Goal: Task Accomplishment & Management: Manage account settings

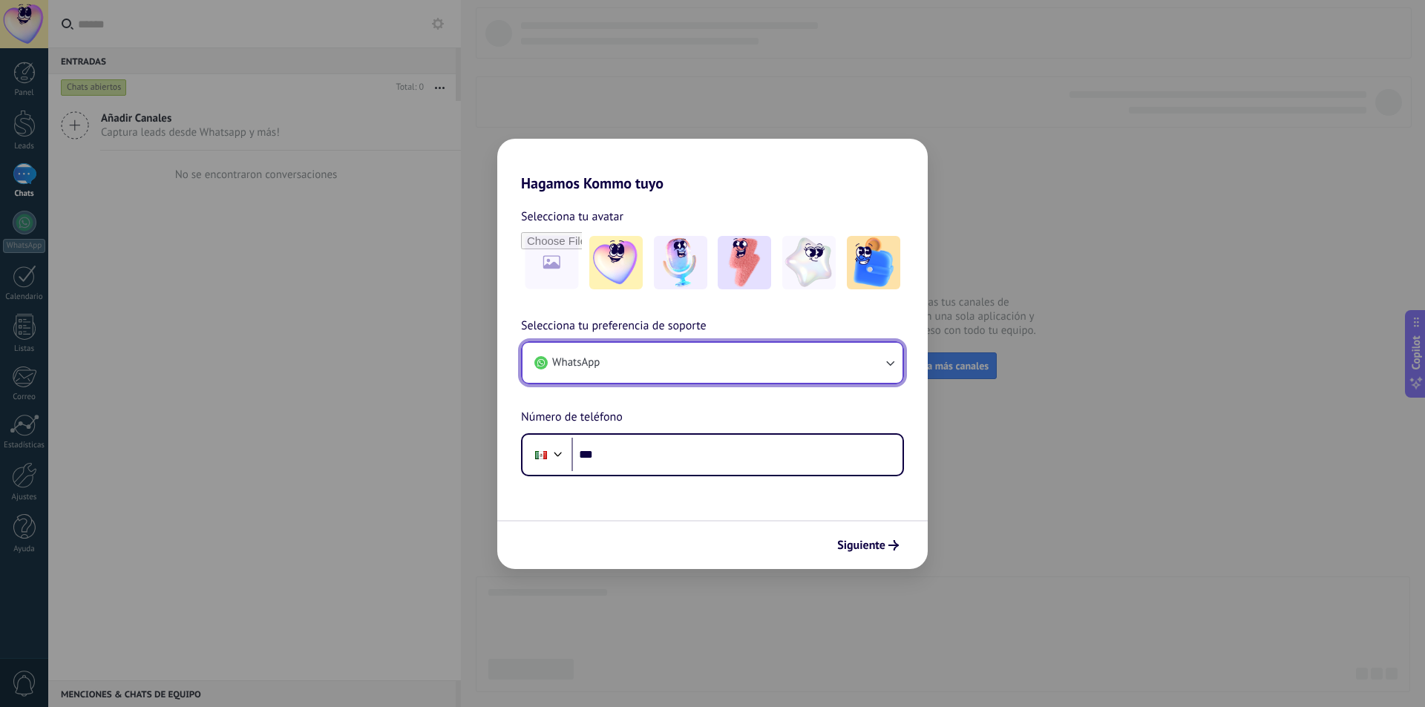
click at [786, 369] on button "WhatsApp" at bounding box center [712, 363] width 380 height 40
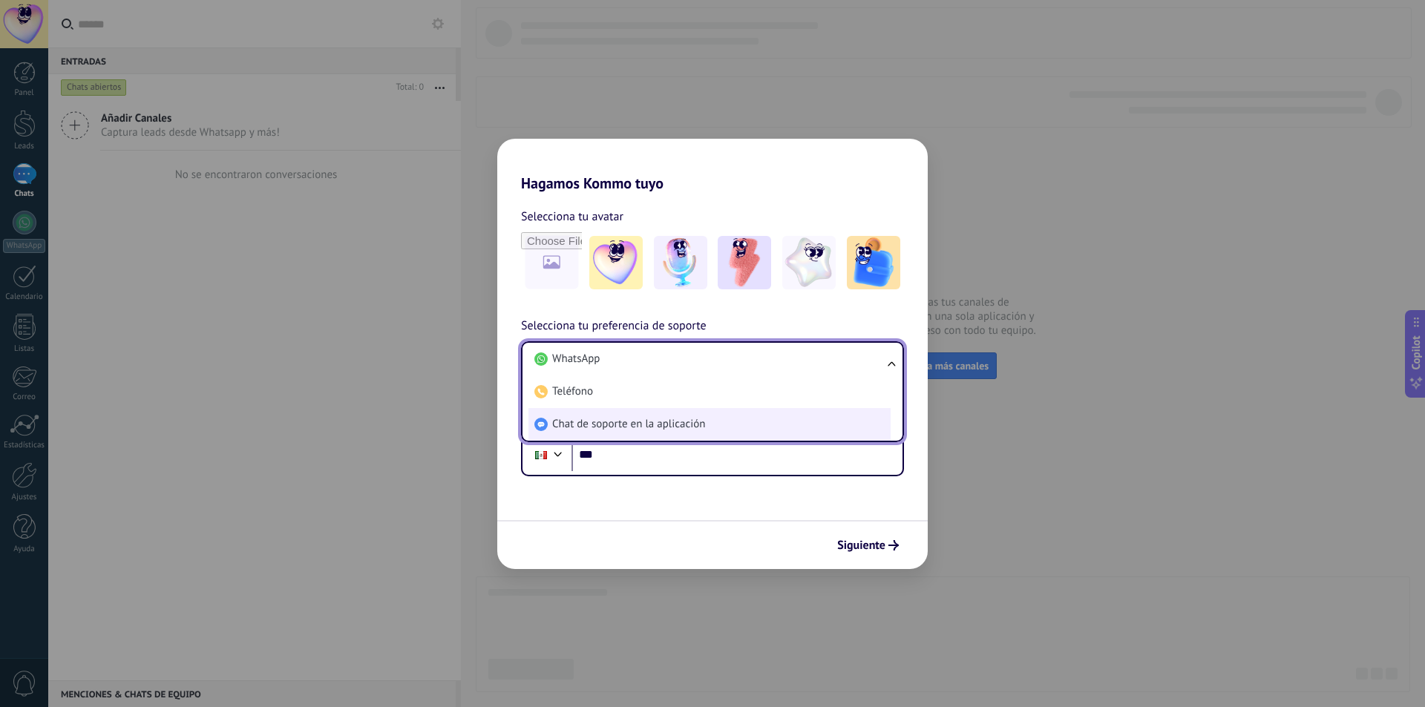
click at [749, 437] on li "Chat de soporte en la aplicación" at bounding box center [709, 424] width 362 height 33
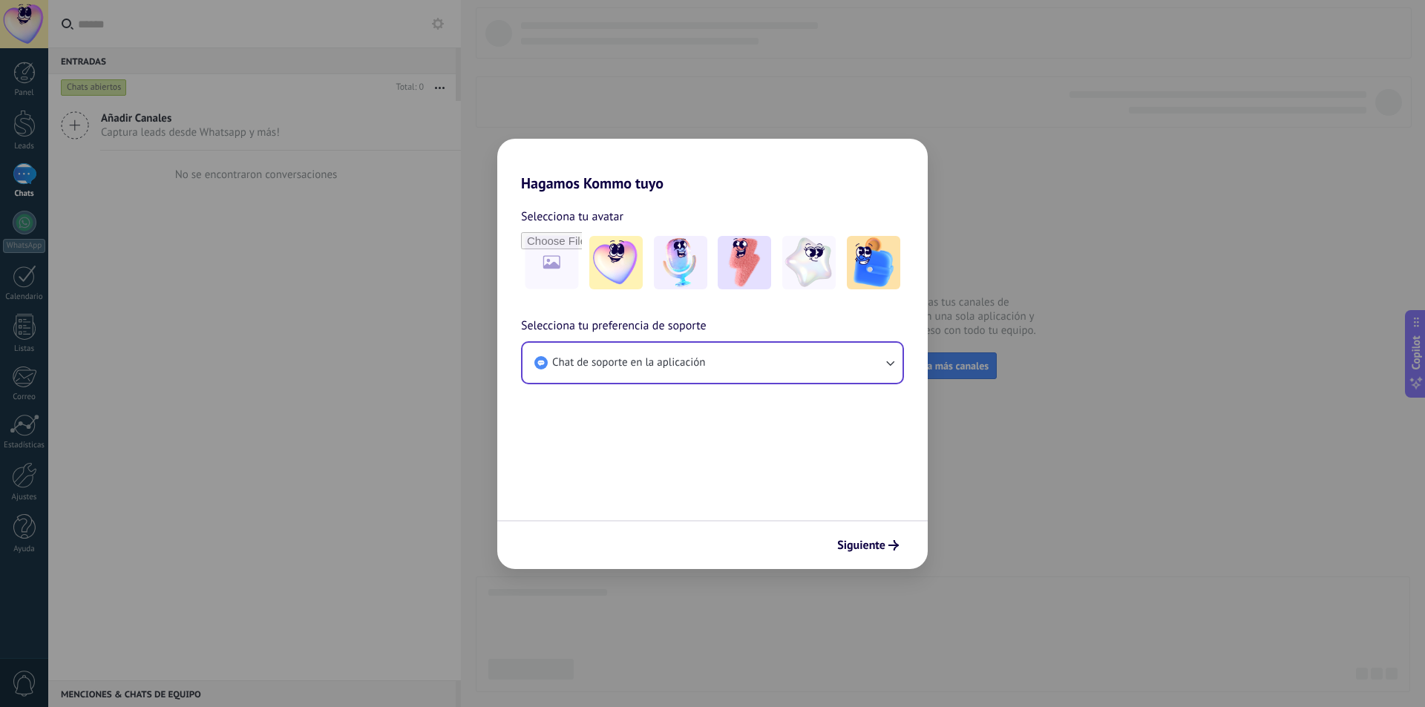
click at [866, 545] on span "Siguiente" at bounding box center [861, 545] width 48 height 10
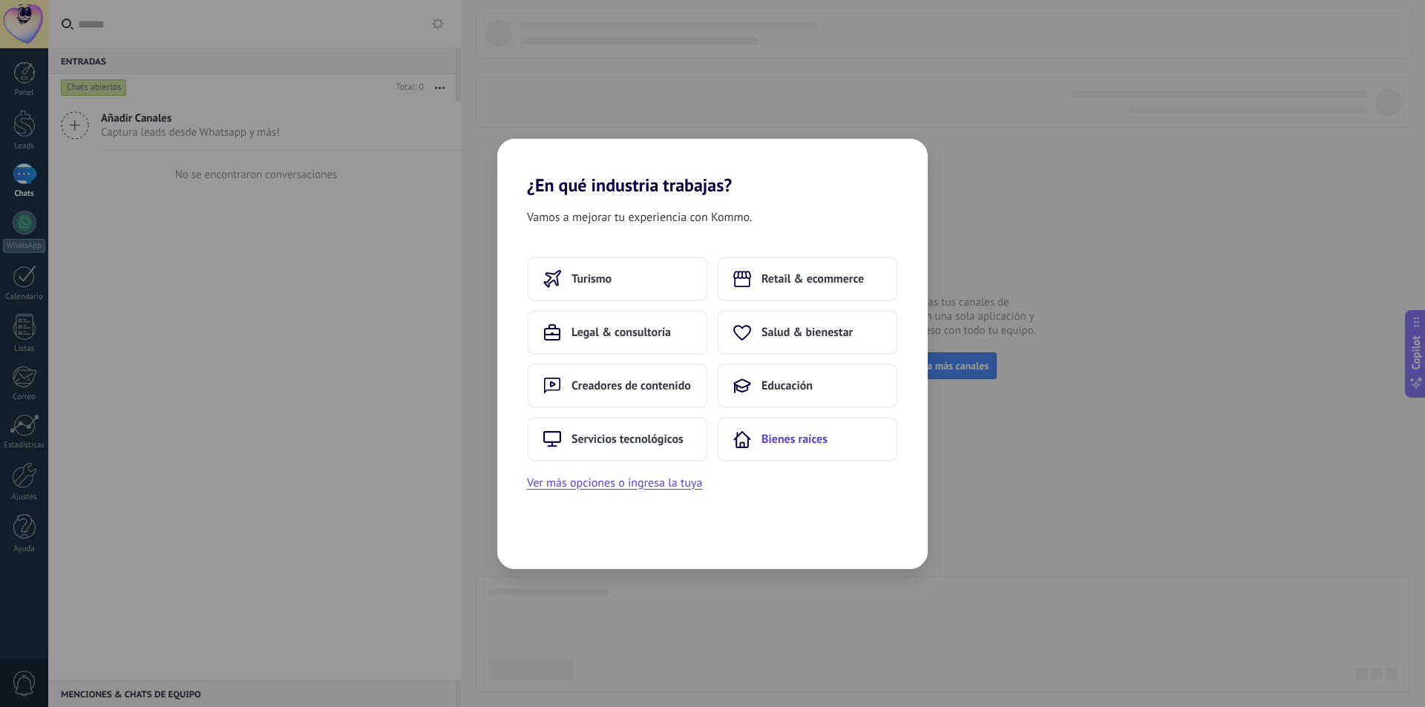
click at [806, 439] on span "Bienes raíces" at bounding box center [794, 439] width 66 height 15
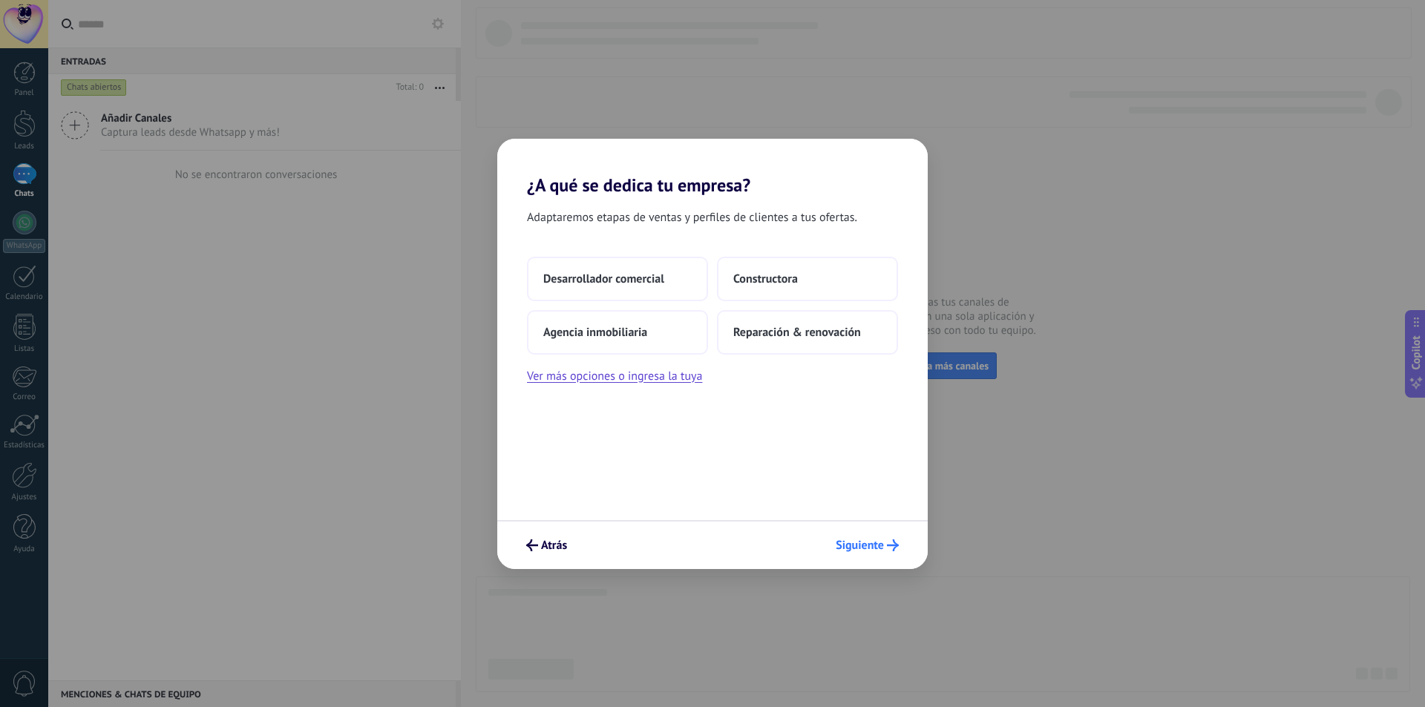
click at [848, 542] on span "Siguiente" at bounding box center [859, 545] width 48 height 10
click at [829, 335] on span "Reparación & renovación" at bounding box center [797, 332] width 128 height 15
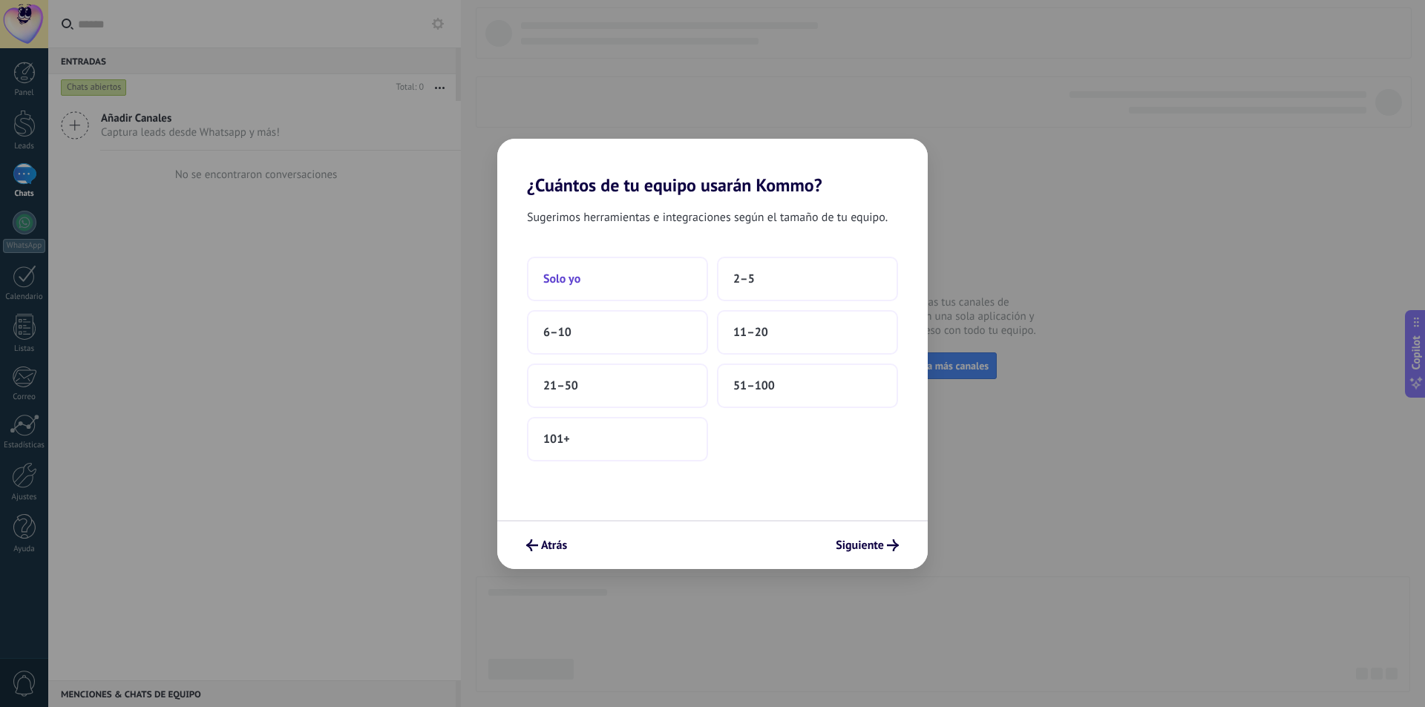
click at [631, 275] on button "Solo yo" at bounding box center [617, 279] width 181 height 45
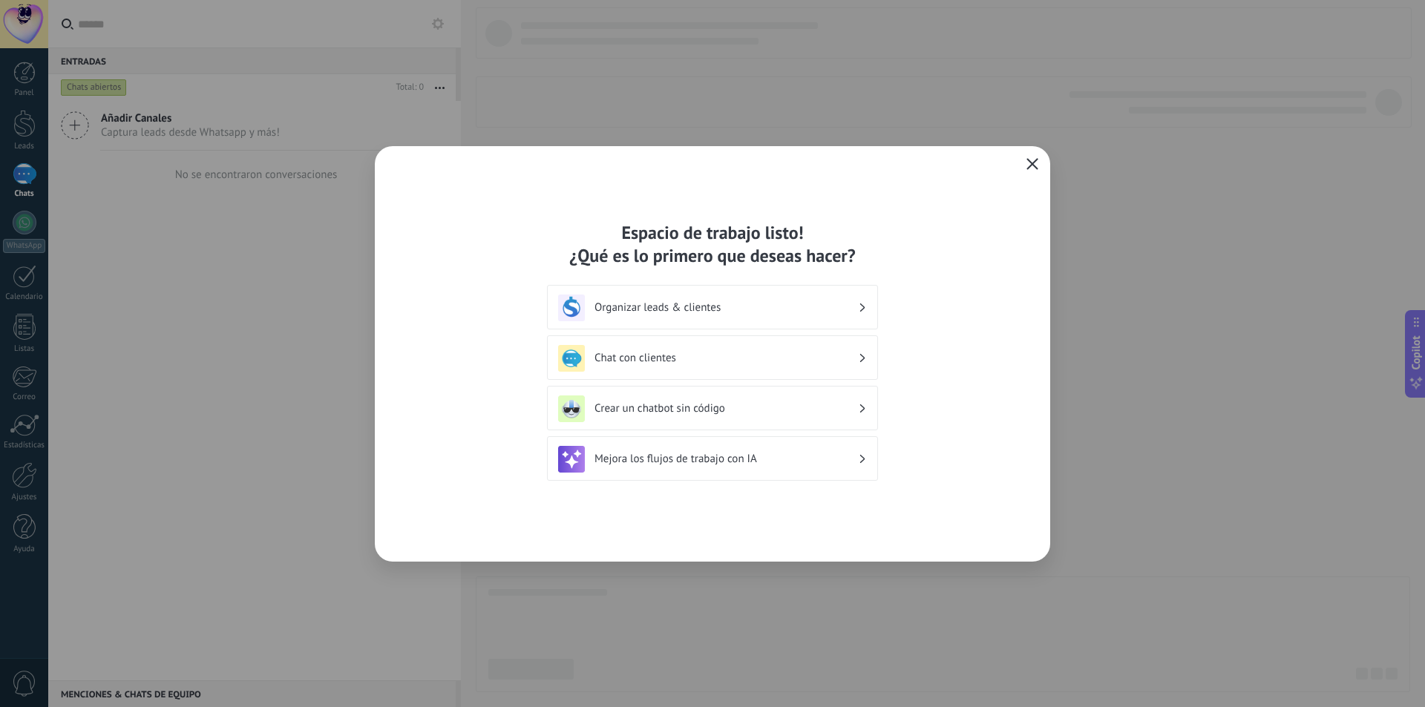
click at [1025, 165] on button "button" at bounding box center [1031, 164] width 19 height 21
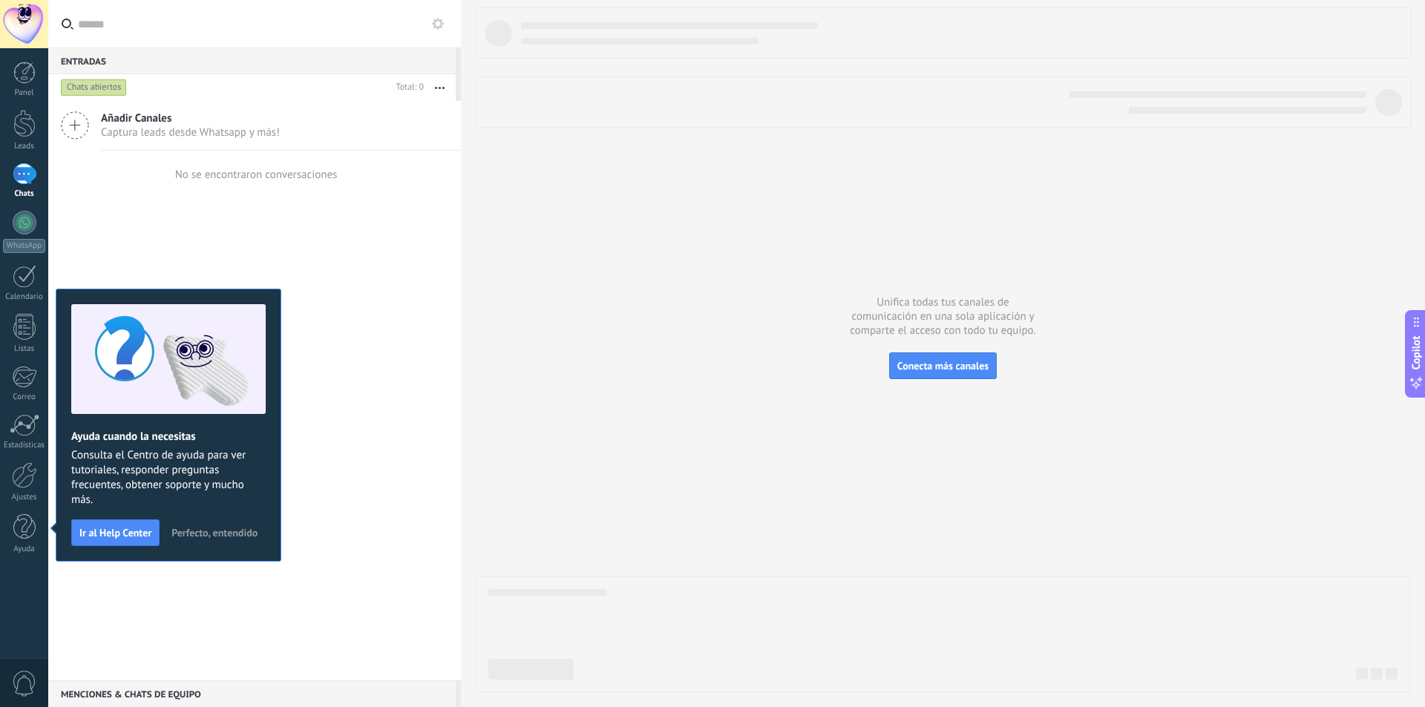
click at [48, 33] on label at bounding box center [254, 24] width 413 height 48
click at [78, 33] on input "text" at bounding box center [263, 23] width 371 height 47
click at [30, 31] on div at bounding box center [24, 24] width 48 height 48
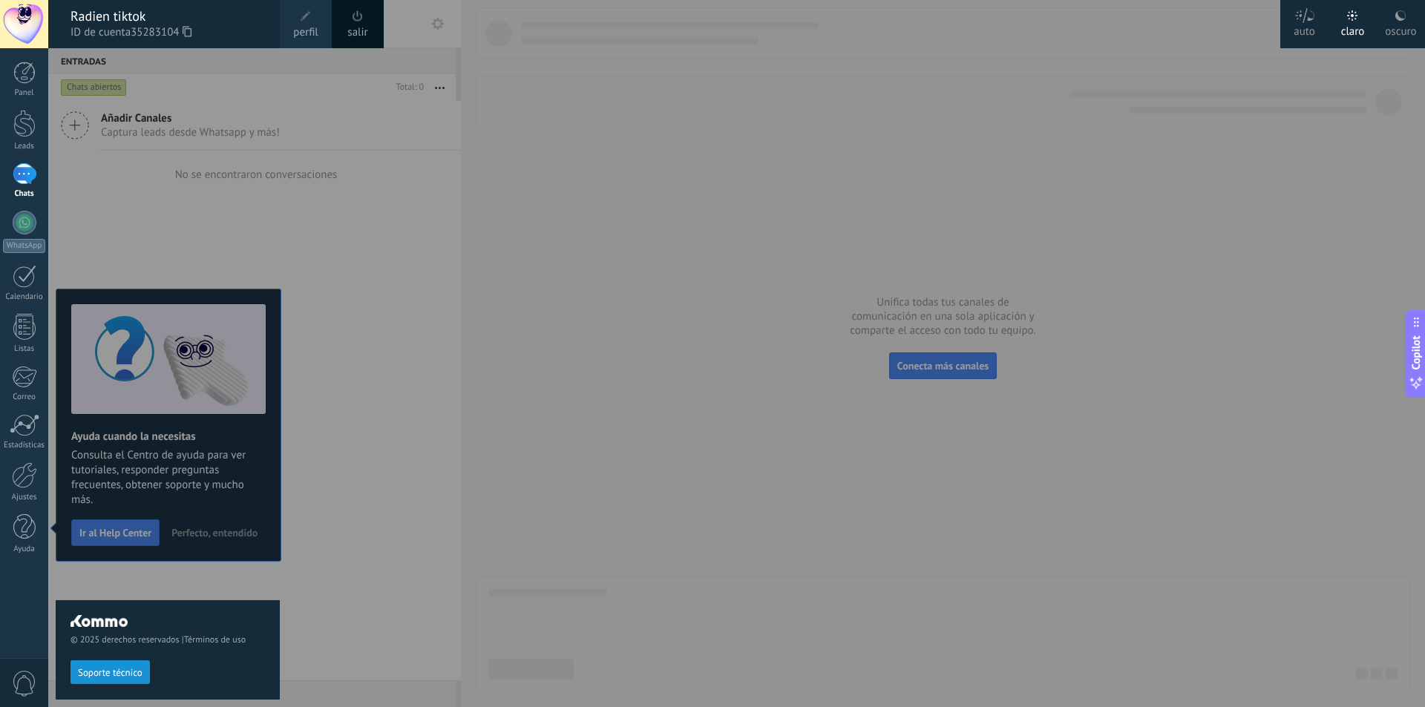
click at [308, 25] on span "perfil" at bounding box center [305, 32] width 24 height 16
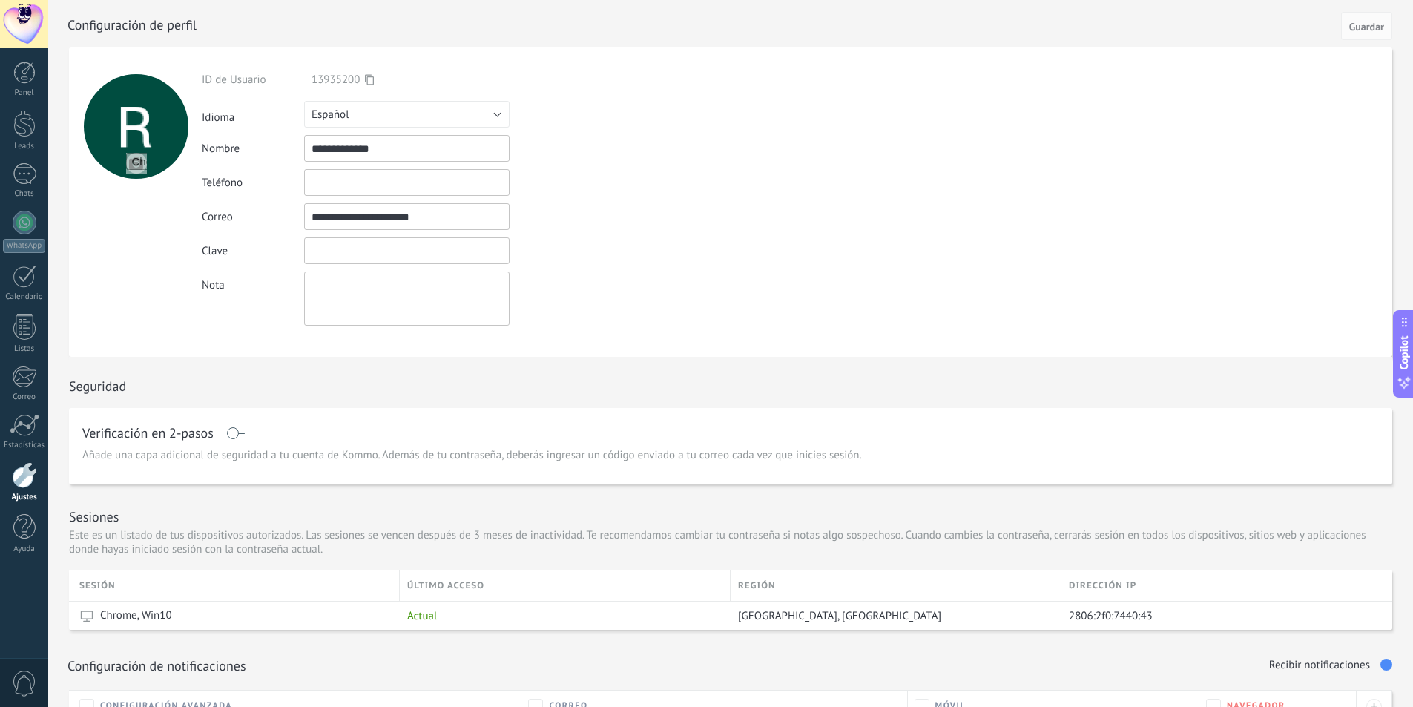
click at [387, 263] on input "textbox" at bounding box center [407, 250] width 206 height 27
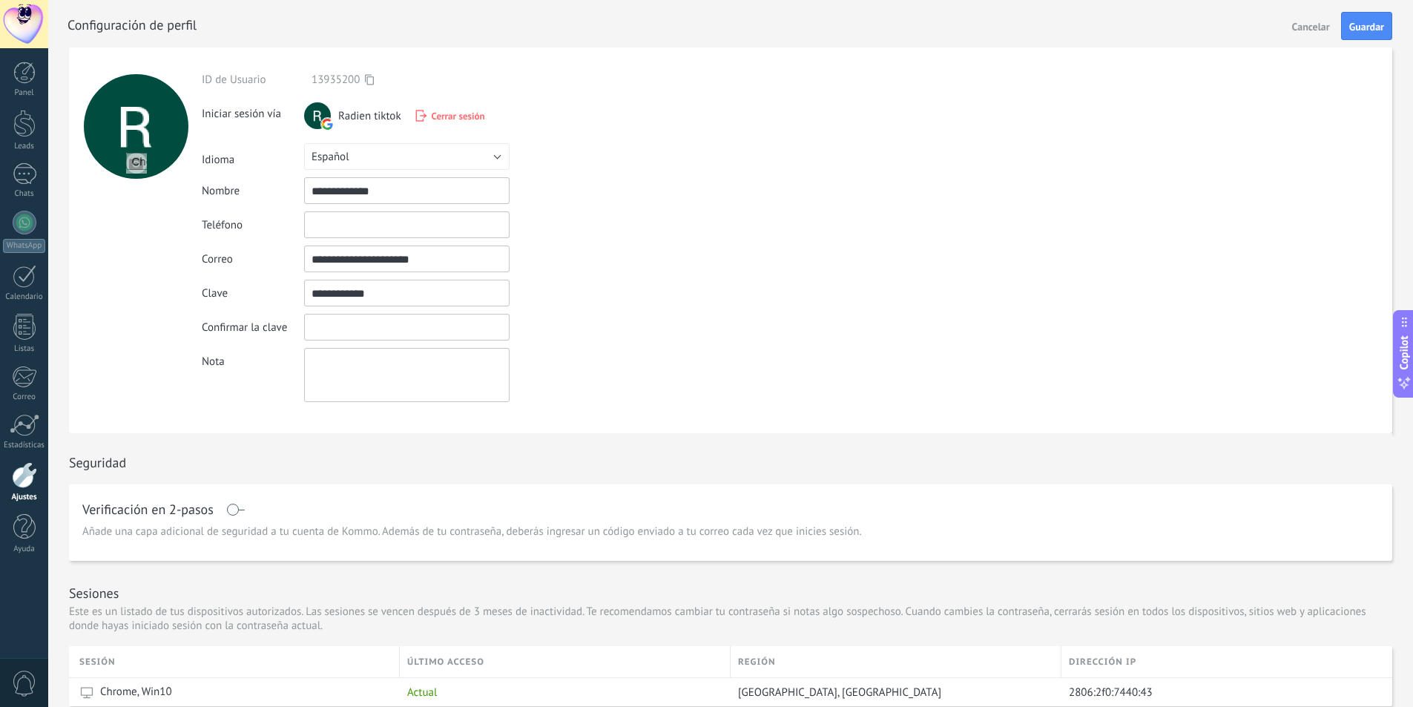
type input "**********"
click at [1373, 33] on button "Guardar" at bounding box center [1366, 26] width 51 height 28
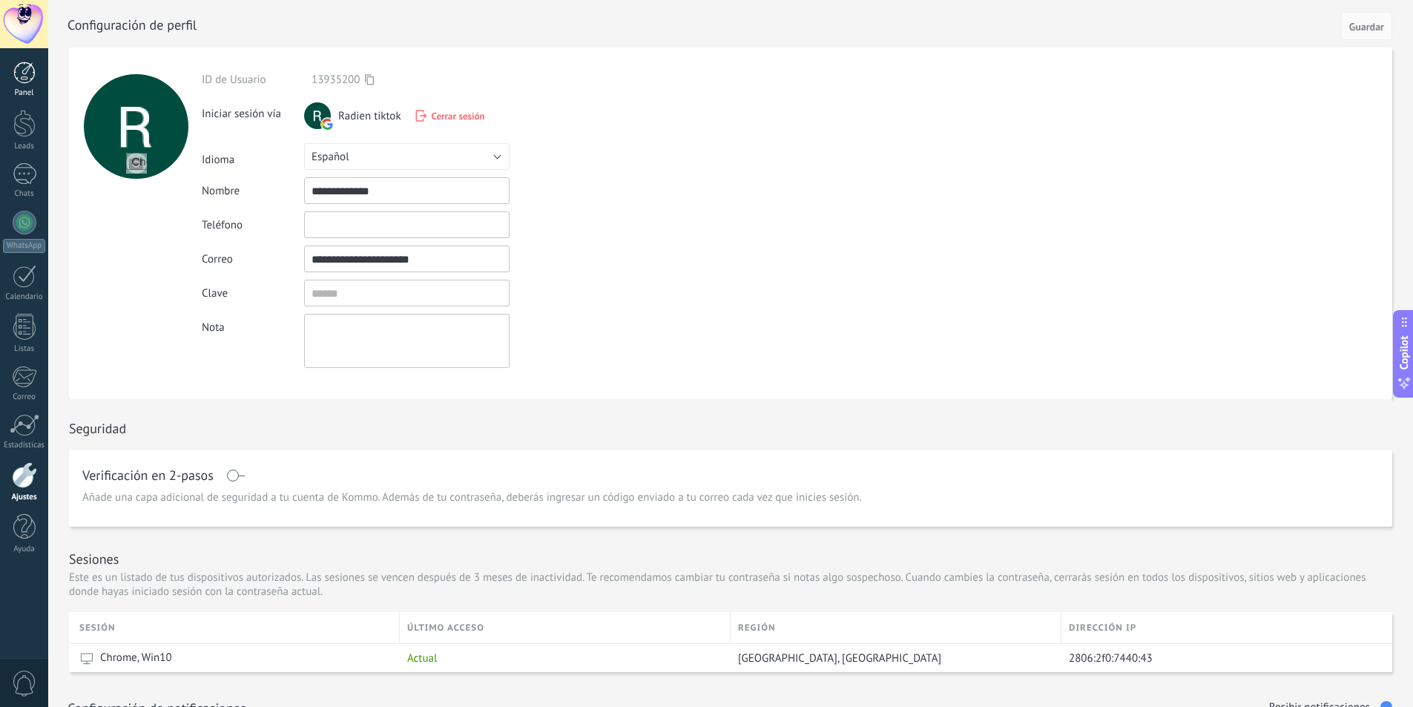
click at [19, 70] on div at bounding box center [24, 73] width 22 height 22
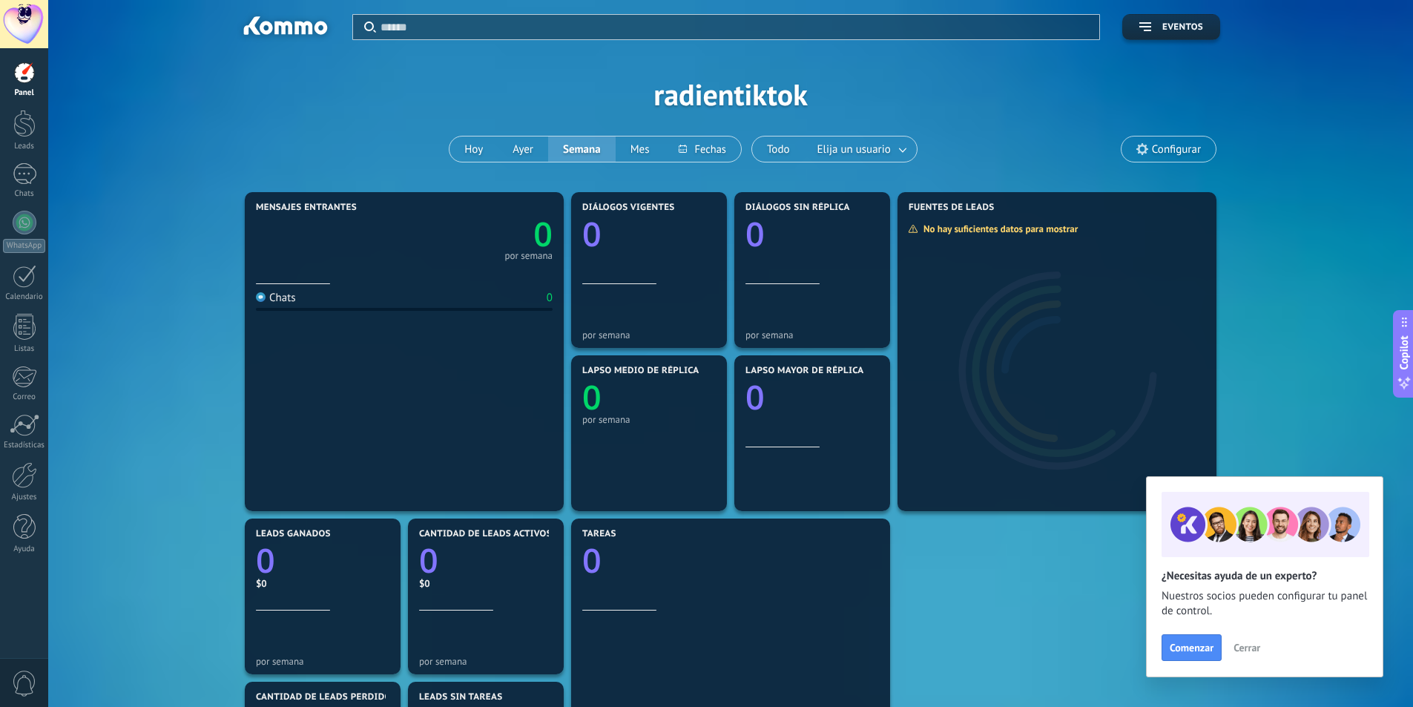
click at [32, 31] on div at bounding box center [24, 24] width 48 height 48
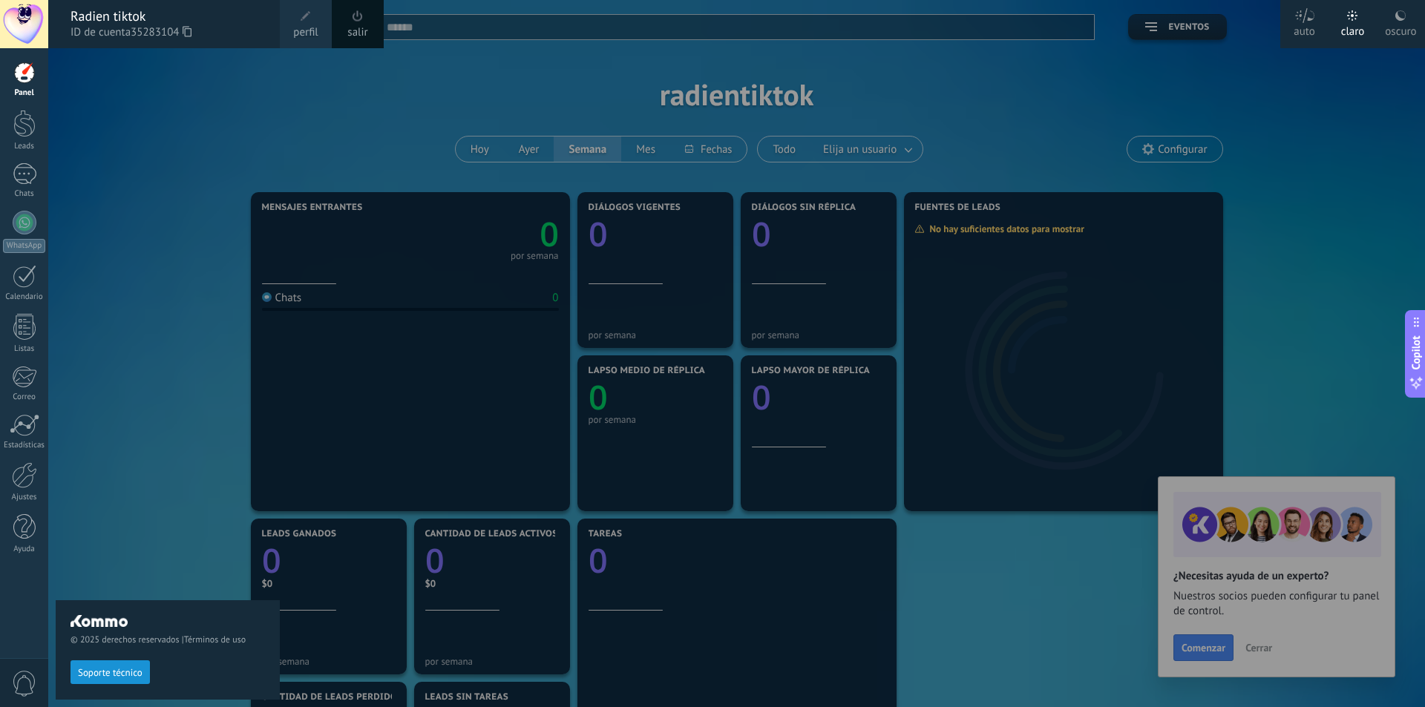
click at [349, 26] on link "salir" at bounding box center [357, 32] width 20 height 16
